Goal: Task Accomplishment & Management: Use online tool/utility

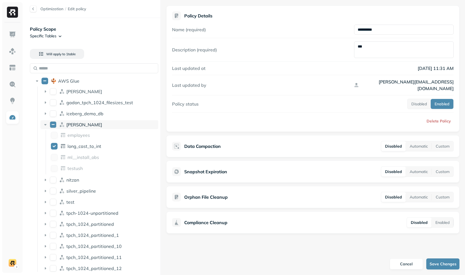
click at [53, 128] on button "lee" at bounding box center [53, 124] width 7 height 7
click at [56, 148] on button "long_cast_to_int" at bounding box center [54, 146] width 7 height 7
click at [56, 147] on button "long_cast_to_int" at bounding box center [54, 146] width 7 height 7
